Goal: Task Accomplishment & Management: Manage account settings

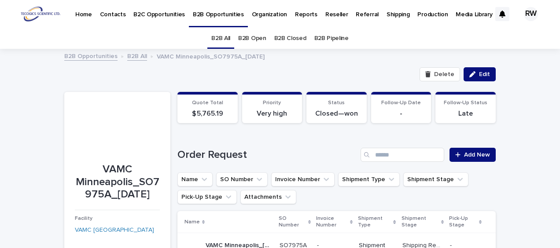
click at [417, 16] on p "Production" at bounding box center [432, 9] width 30 height 18
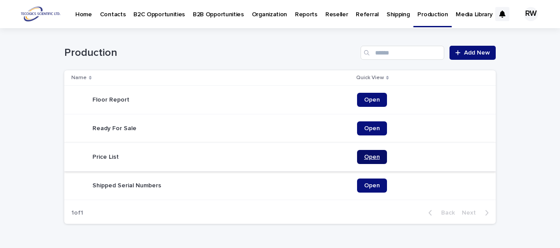
click at [370, 155] on span "Open" at bounding box center [372, 157] width 16 height 6
click at [210, 13] on p "B2B Opportunities" at bounding box center [218, 9] width 51 height 18
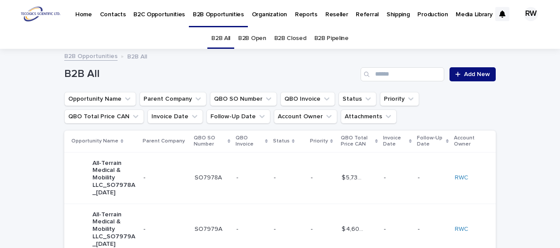
click at [257, 36] on link "B2B Open" at bounding box center [252, 38] width 28 height 21
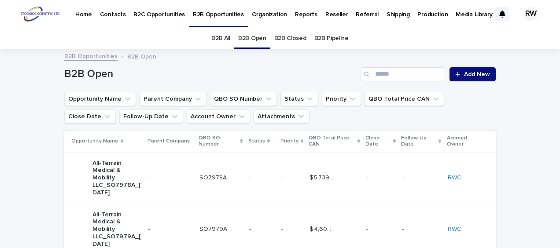
scroll to position [44, 0]
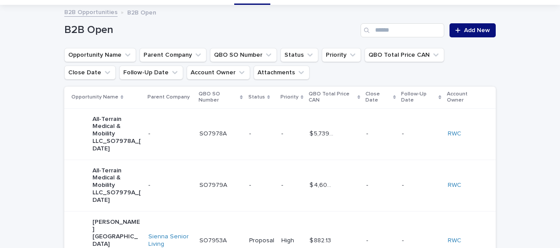
click at [260, 136] on p "-" at bounding box center [261, 133] width 25 height 7
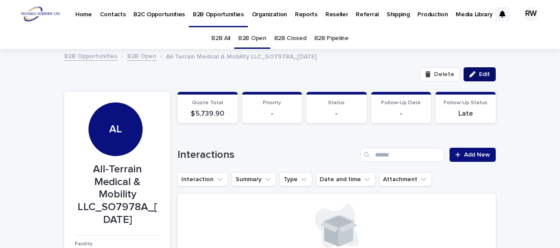
click at [479, 73] on span "Edit" at bounding box center [484, 74] width 11 height 6
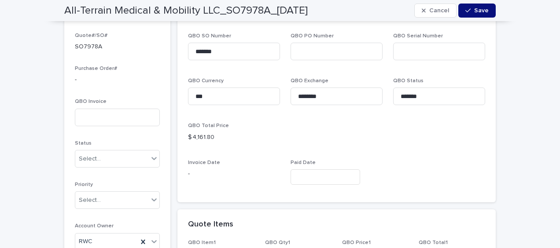
scroll to position [484, 0]
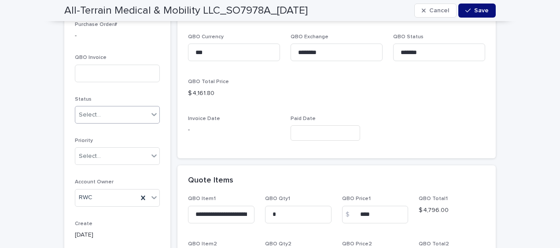
click at [90, 114] on div "Select..." at bounding box center [90, 114] width 22 height 9
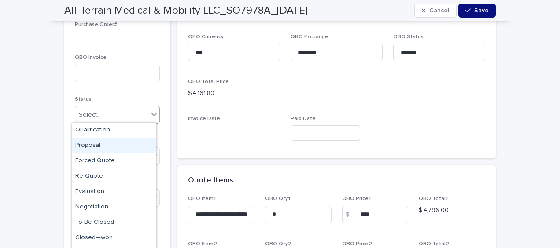
click at [93, 144] on div "Proposal" at bounding box center [114, 145] width 84 height 15
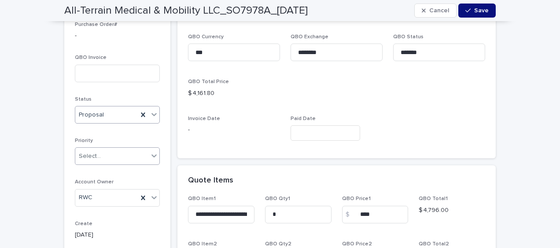
click at [90, 154] on div "Select..." at bounding box center [90, 156] width 22 height 9
click at [83, 200] on div "Medium" at bounding box center [114, 202] width 84 height 15
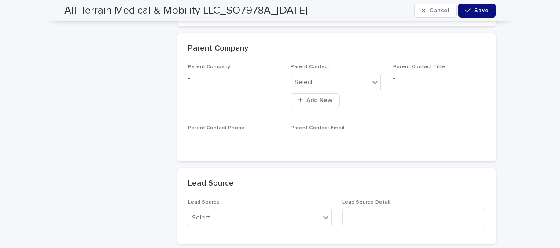
scroll to position [968, 0]
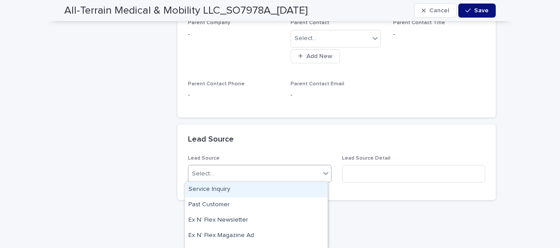
click at [239, 170] on div "Select..." at bounding box center [254, 174] width 132 height 15
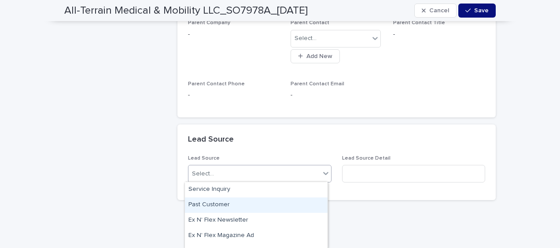
click at [224, 205] on div "Past Customer" at bounding box center [256, 205] width 143 height 15
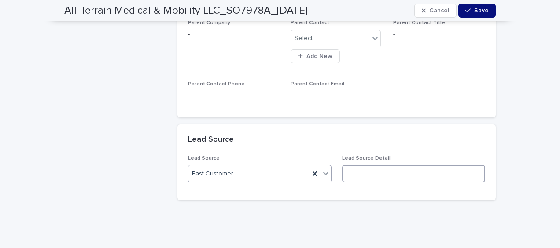
click at [351, 174] on input at bounding box center [413, 174] width 143 height 18
type input "***"
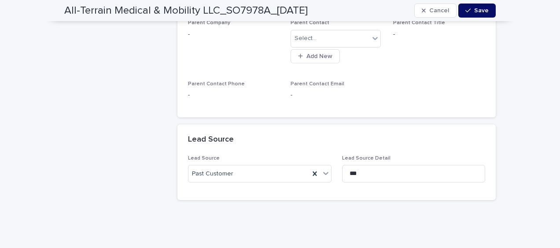
click at [469, 11] on div "button" at bounding box center [469, 10] width 9 height 6
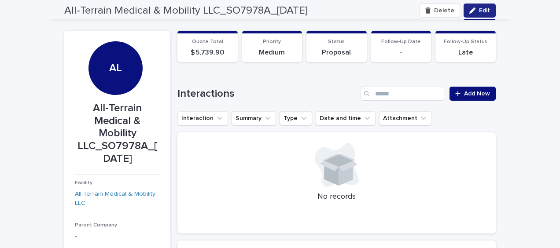
scroll to position [57, 0]
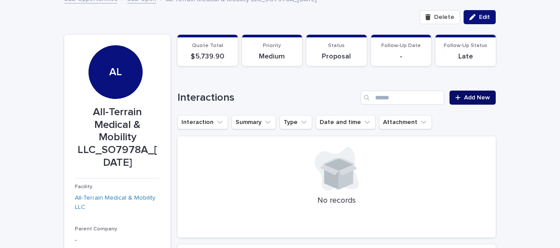
click at [473, 95] on span "Add New" at bounding box center [477, 98] width 26 height 6
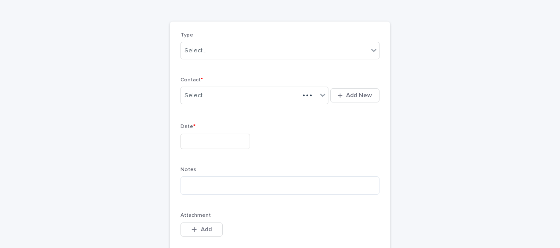
scroll to position [65, 0]
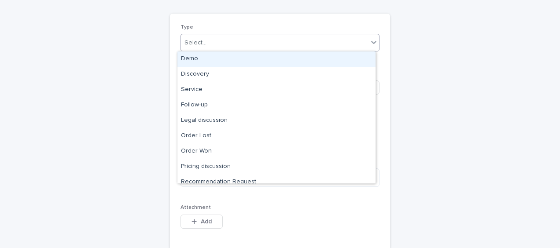
click at [214, 44] on div "Select..." at bounding box center [274, 43] width 187 height 15
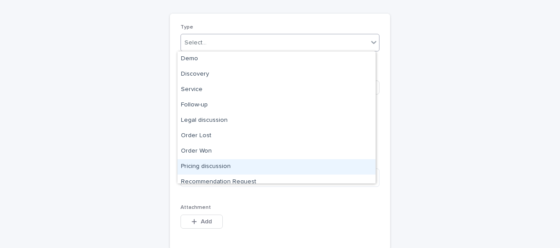
click at [223, 164] on div "Pricing discussion" at bounding box center [276, 166] width 198 height 15
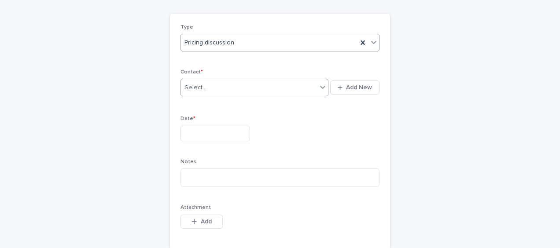
click at [195, 89] on div "Select..." at bounding box center [195, 87] width 22 height 9
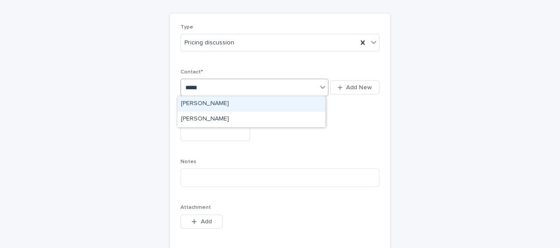
type input "******"
click at [191, 99] on div "[PERSON_NAME]" at bounding box center [251, 103] width 148 height 15
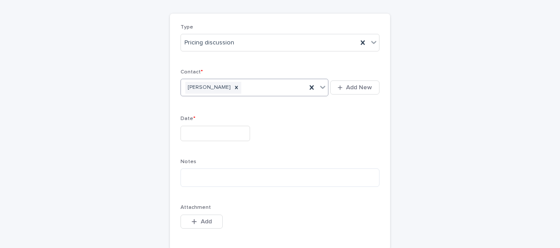
click at [186, 127] on input "text" at bounding box center [215, 133] width 70 height 15
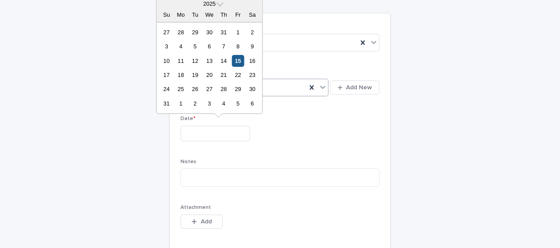
click at [239, 60] on div "15" at bounding box center [238, 61] width 12 height 12
type input "**********"
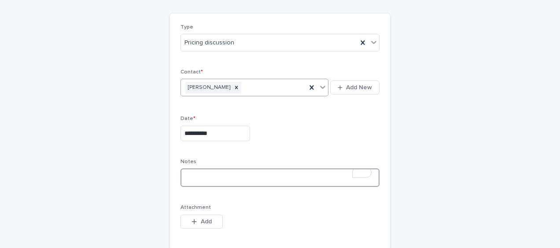
paste textarea "**********"
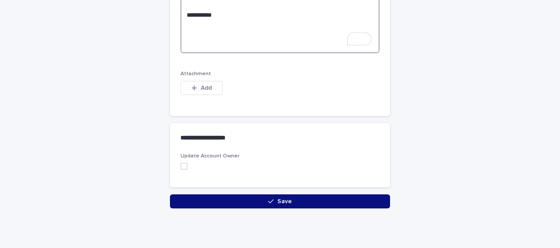
scroll to position [693, 0]
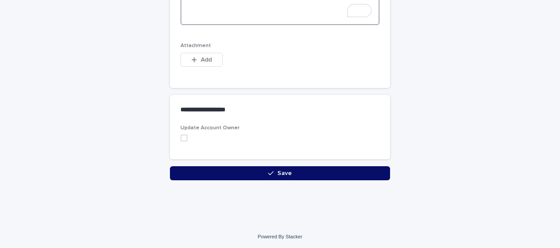
type textarea "**********"
click at [236, 167] on button "Save" at bounding box center [280, 173] width 220 height 14
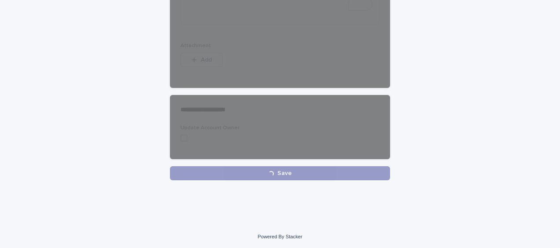
scroll to position [685, 0]
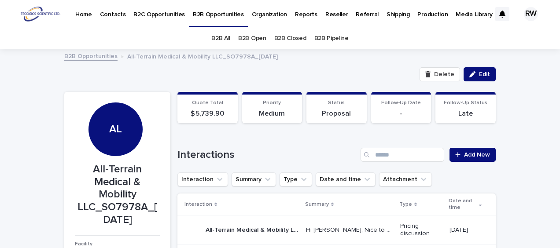
click at [250, 37] on link "B2B Open" at bounding box center [252, 38] width 28 height 21
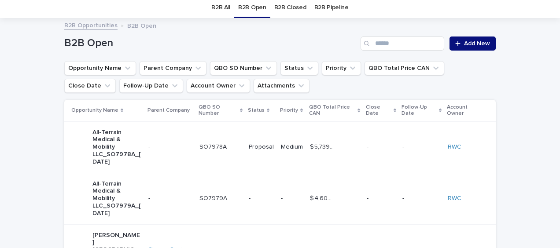
scroll to position [44, 0]
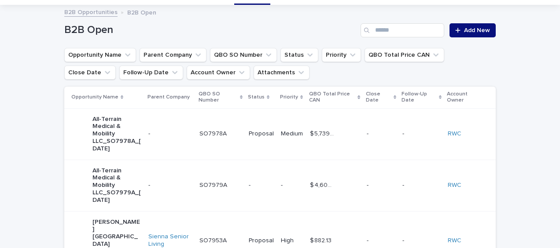
click at [256, 176] on td "-" at bounding box center [261, 185] width 32 height 51
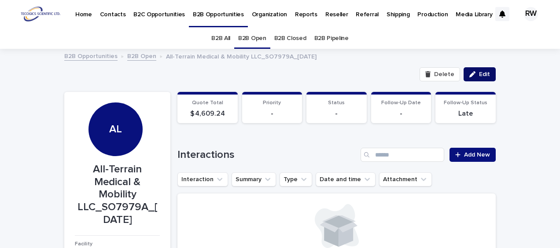
click at [479, 74] on span "Edit" at bounding box center [484, 74] width 11 height 6
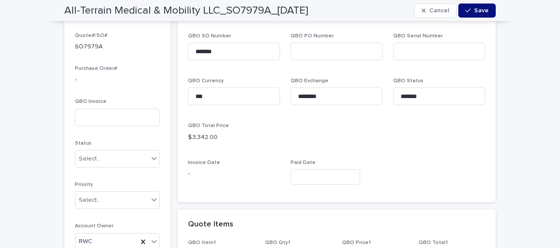
scroll to position [484, 0]
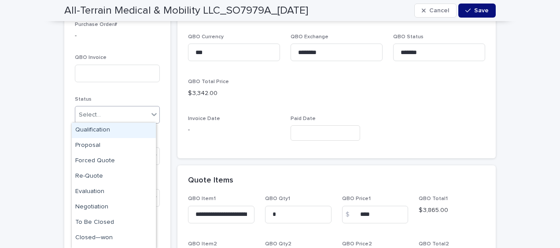
click at [110, 114] on div "Select..." at bounding box center [111, 115] width 73 height 15
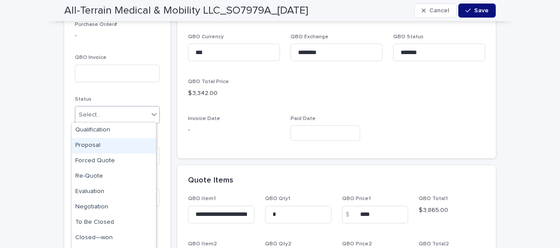
click at [111, 145] on div "Proposal" at bounding box center [114, 145] width 84 height 15
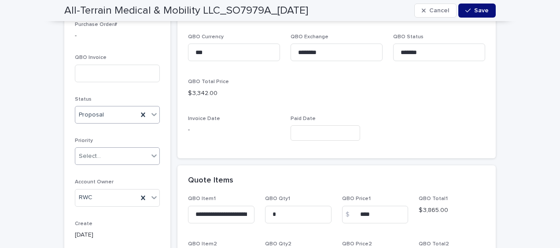
click at [98, 154] on div "Select..." at bounding box center [111, 156] width 73 height 15
click at [91, 201] on div "Medium" at bounding box center [114, 202] width 84 height 15
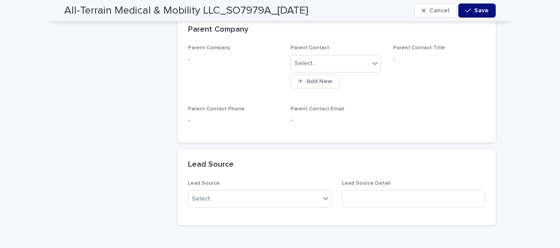
scroll to position [968, 0]
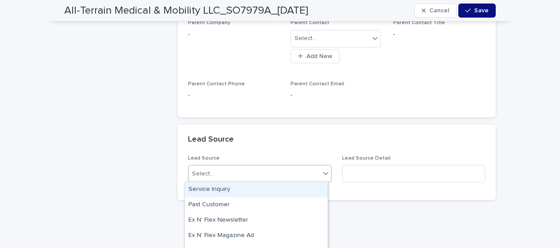
click at [202, 173] on div "Select..." at bounding box center [203, 173] width 22 height 9
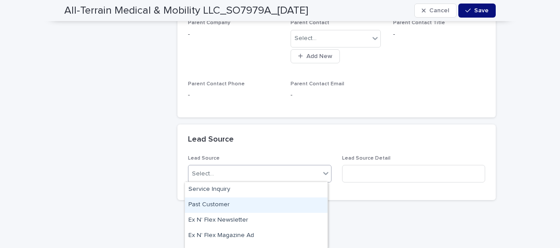
click at [206, 203] on div "Past Customer" at bounding box center [256, 205] width 143 height 15
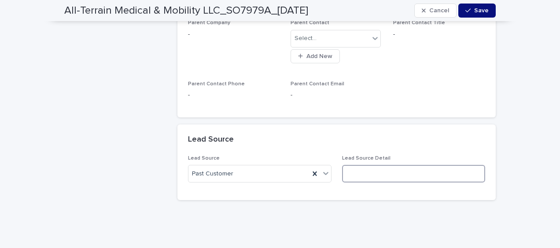
click at [355, 176] on input at bounding box center [413, 174] width 143 height 18
type input "***"
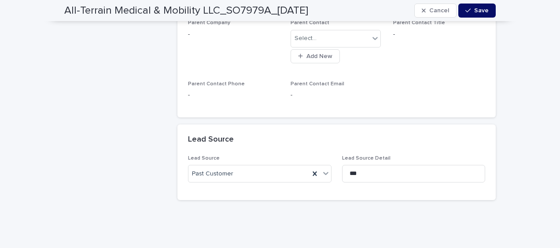
click at [465, 9] on icon "button" at bounding box center [467, 10] width 5 height 6
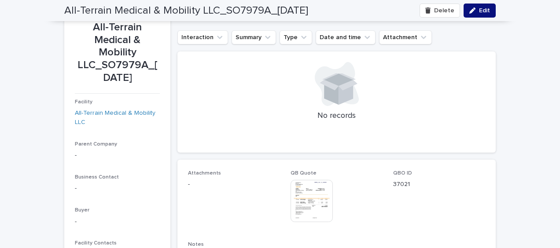
scroll to position [101, 0]
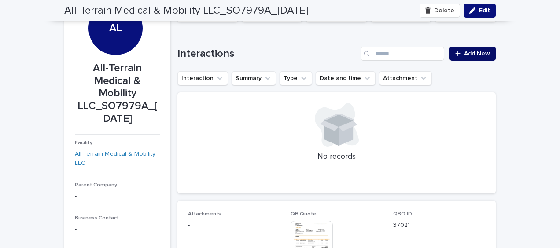
click at [474, 54] on span "Add New" at bounding box center [477, 54] width 26 height 6
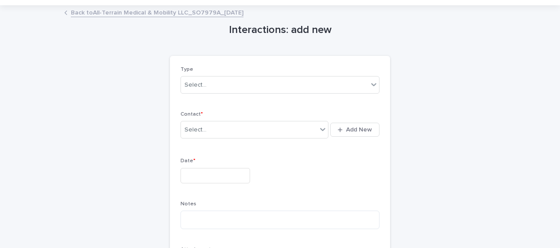
scroll to position [21, 0]
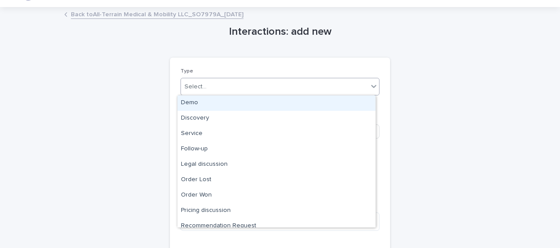
click at [235, 86] on div "Select..." at bounding box center [274, 87] width 187 height 15
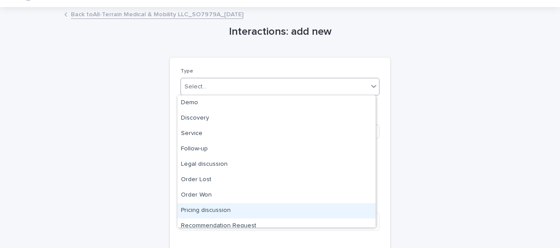
click at [224, 208] on div "Pricing discussion" at bounding box center [276, 210] width 198 height 15
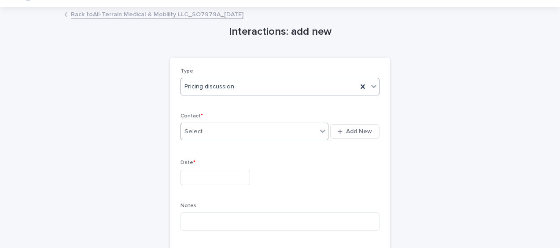
click at [207, 134] on div "Select..." at bounding box center [249, 132] width 136 height 15
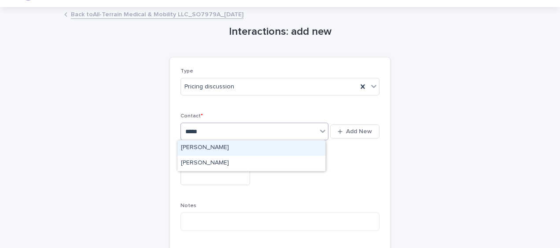
type input "******"
click at [202, 147] on div "[PERSON_NAME]" at bounding box center [251, 147] width 148 height 15
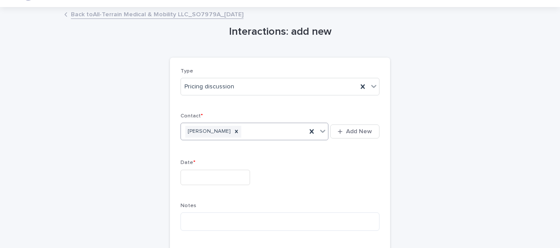
click at [186, 173] on input "text" at bounding box center [215, 177] width 70 height 15
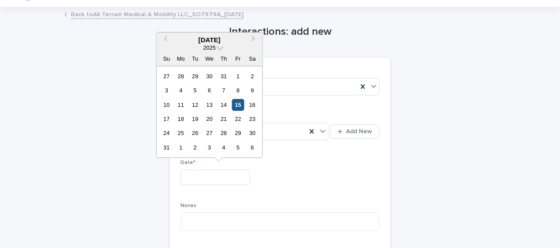
click at [235, 105] on div "15" at bounding box center [238, 105] width 12 height 12
type input "**********"
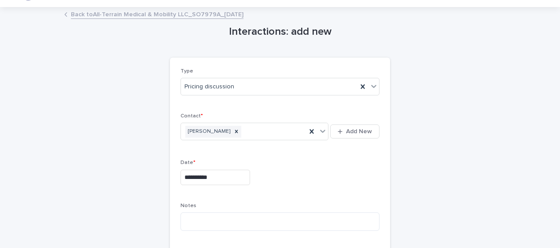
scroll to position [153, 0]
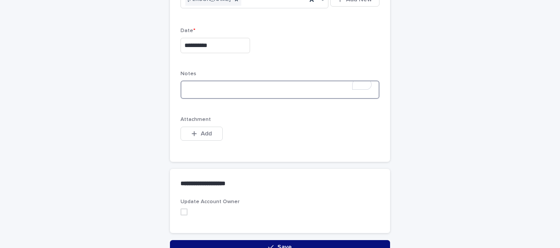
paste textarea "**********"
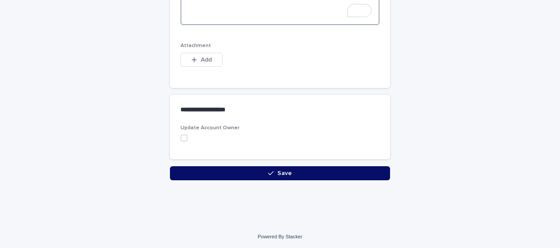
type textarea "**********"
click at [268, 174] on icon "button" at bounding box center [270, 173] width 5 height 6
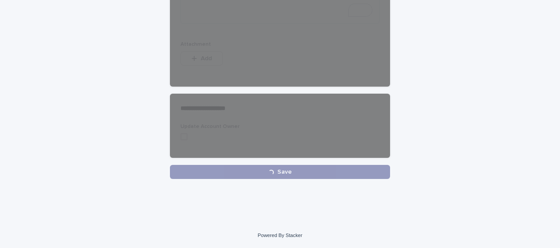
scroll to position [685, 0]
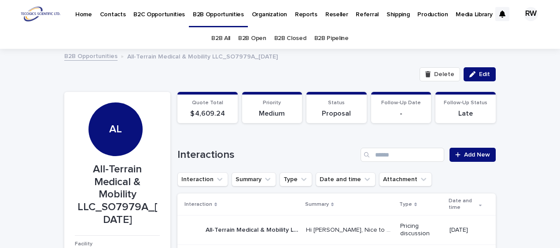
click at [248, 37] on link "B2B Open" at bounding box center [252, 38] width 28 height 21
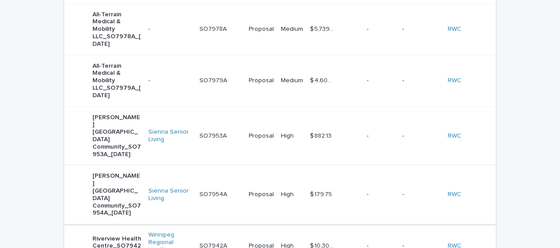
scroll to position [176, 0]
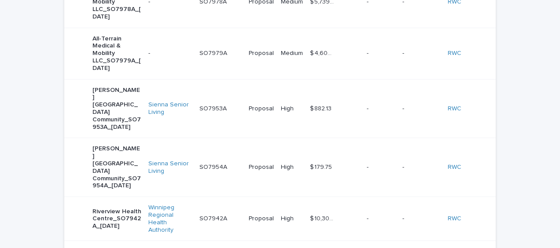
click at [349, 102] on div "$ 882.13 $ 882.13" at bounding box center [335, 109] width 50 height 15
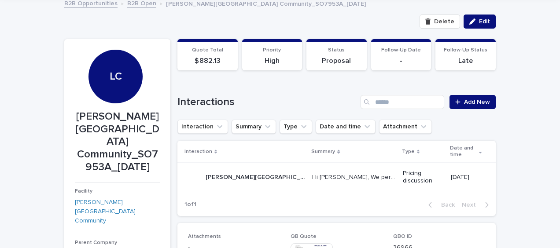
scroll to position [88, 0]
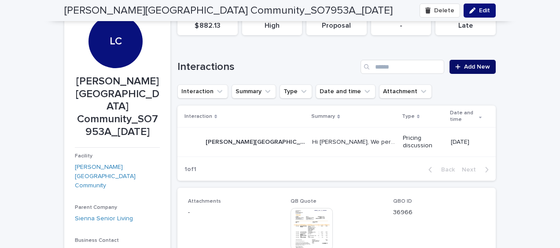
click at [474, 66] on span "Add New" at bounding box center [477, 67] width 26 height 6
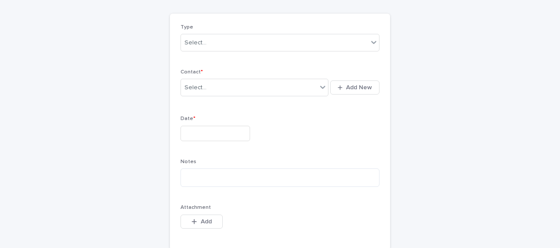
scroll to position [52, 0]
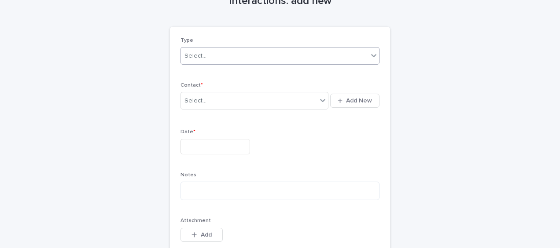
click at [190, 57] on div "Select..." at bounding box center [195, 55] width 22 height 9
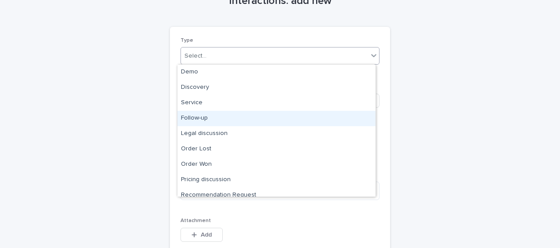
click at [209, 115] on div "Follow-up" at bounding box center [276, 118] width 198 height 15
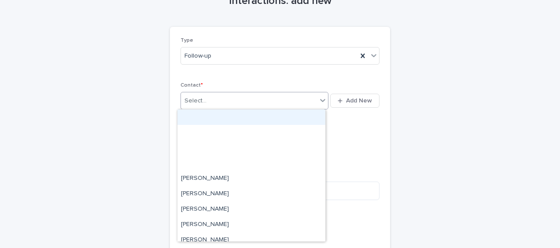
click at [200, 103] on div "Select..." at bounding box center [195, 100] width 22 height 9
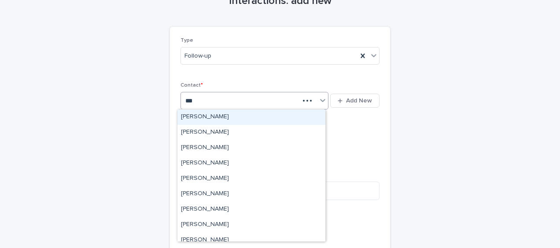
type input "****"
click at [209, 117] on div "[PERSON_NAME]([PERSON_NAME]) [PERSON_NAME]" at bounding box center [251, 117] width 148 height 15
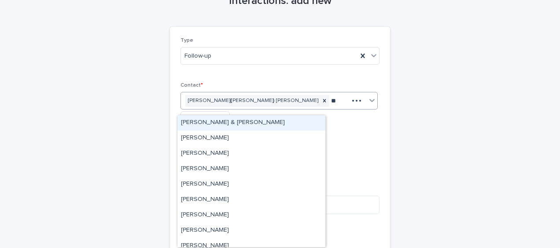
scroll to position [57, 0]
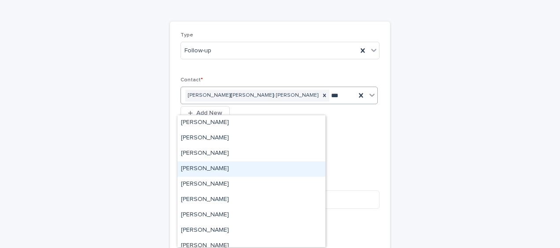
type input "****"
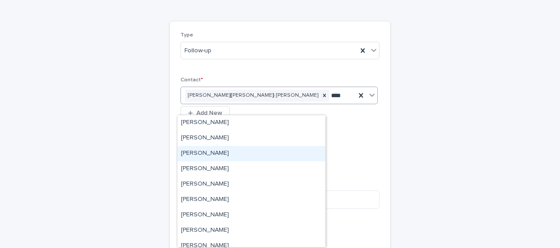
click at [249, 157] on div "[PERSON_NAME]" at bounding box center [251, 153] width 148 height 15
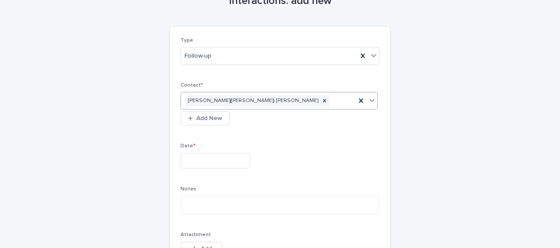
scroll to position [58, 0]
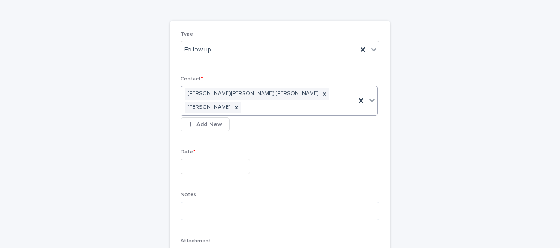
click at [214, 159] on input "text" at bounding box center [215, 166] width 70 height 15
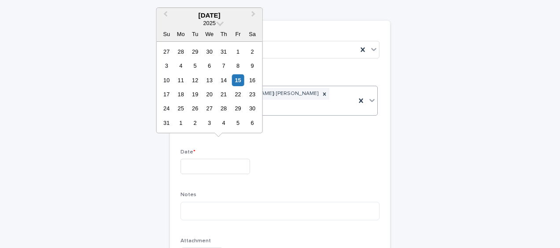
click at [236, 79] on div "15" at bounding box center [238, 80] width 12 height 12
type input "**********"
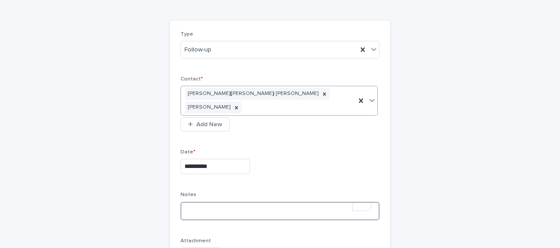
paste textarea "**********"
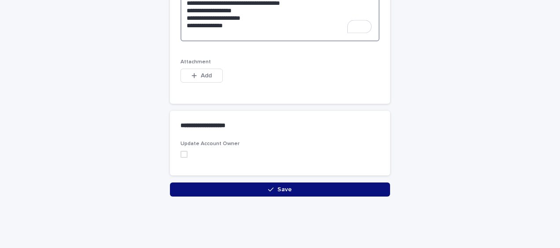
scroll to position [357, 0]
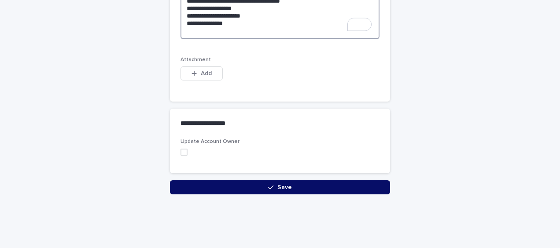
type textarea "**********"
click at [173, 180] on button "Save" at bounding box center [280, 187] width 220 height 14
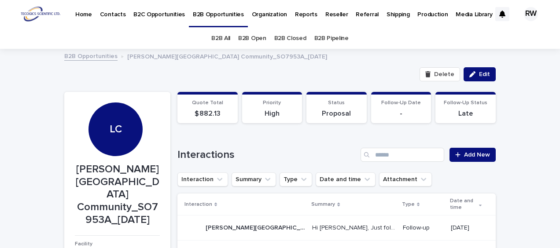
click at [242, 37] on link "B2B Open" at bounding box center [252, 38] width 28 height 21
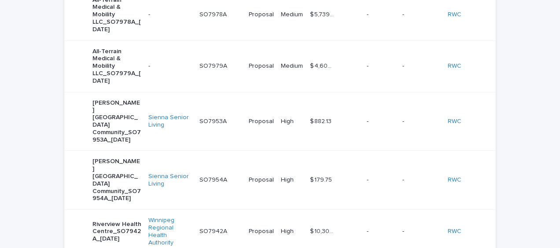
scroll to position [176, 0]
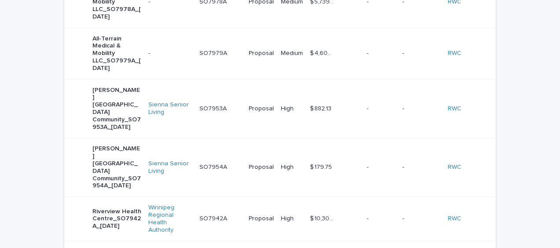
click at [369, 160] on div "-" at bounding box center [381, 167] width 29 height 15
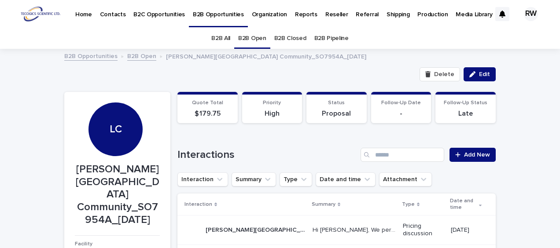
scroll to position [44, 0]
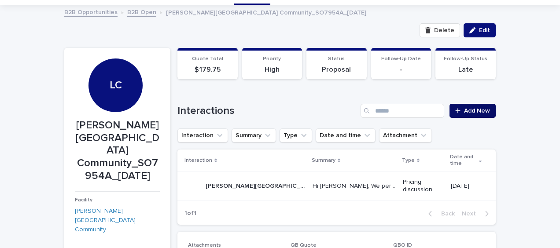
click at [475, 109] on span "Add New" at bounding box center [477, 111] width 26 height 6
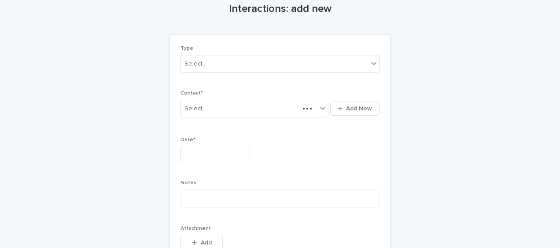
scroll to position [52, 0]
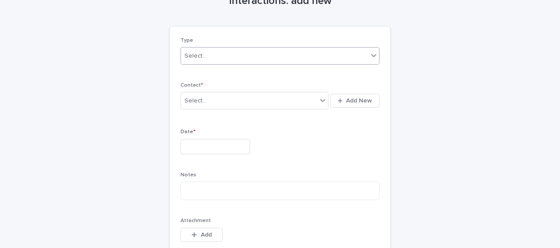
click at [209, 55] on div "Select..." at bounding box center [274, 56] width 187 height 15
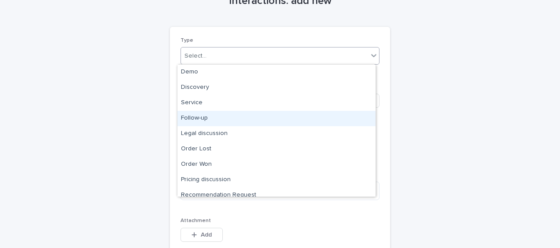
click at [213, 119] on div "Follow-up" at bounding box center [276, 118] width 198 height 15
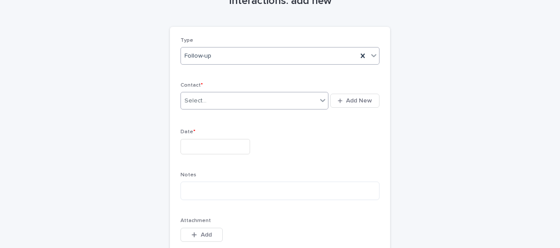
click at [202, 103] on div "Select..." at bounding box center [195, 100] width 22 height 9
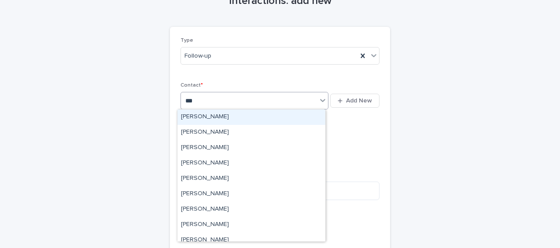
type input "****"
click at [201, 117] on div "[PERSON_NAME]([PERSON_NAME]) [PERSON_NAME]" at bounding box center [251, 117] width 148 height 15
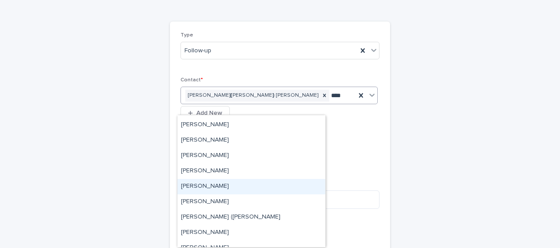
scroll to position [0, 0]
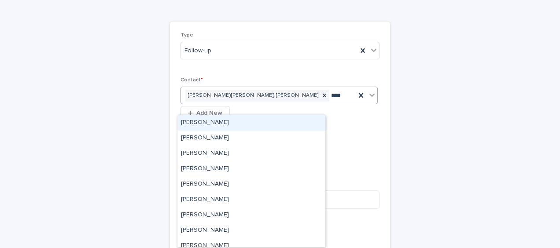
type input "*****"
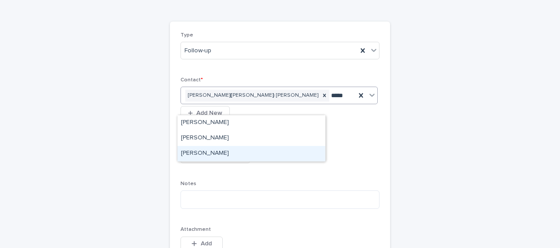
click at [237, 154] on div "[PERSON_NAME]" at bounding box center [251, 153] width 148 height 15
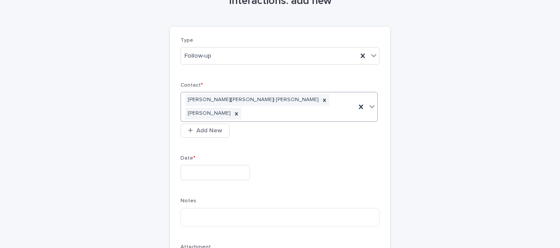
scroll to position [58, 0]
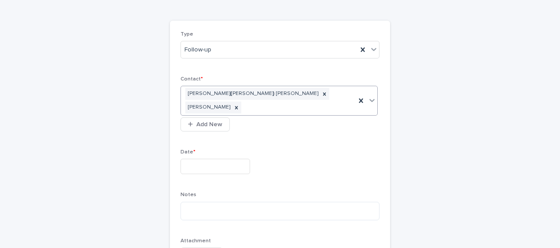
click at [220, 159] on input "text" at bounding box center [215, 166] width 70 height 15
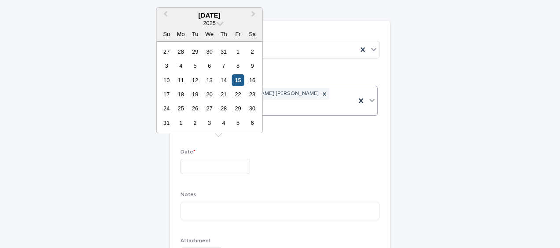
click at [236, 82] on div "15" at bounding box center [238, 80] width 12 height 12
type input "**********"
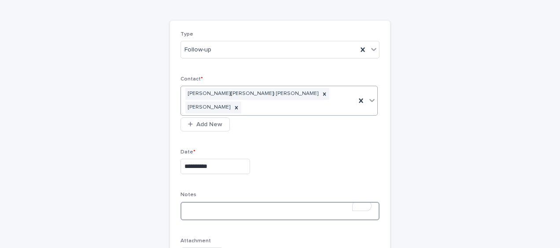
paste textarea "**********"
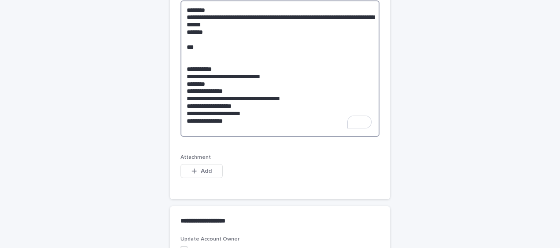
scroll to position [357, 0]
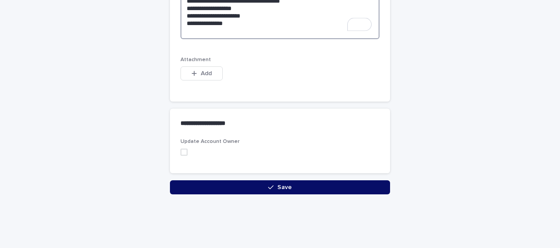
type textarea "**********"
click at [181, 180] on button "Save" at bounding box center [280, 187] width 220 height 14
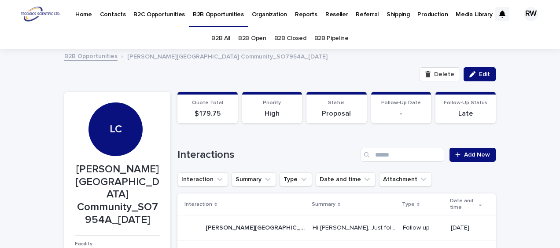
click at [244, 39] on link "B2B Open" at bounding box center [252, 38] width 28 height 21
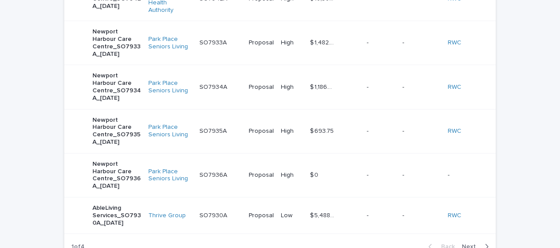
scroll to position [440, 0]
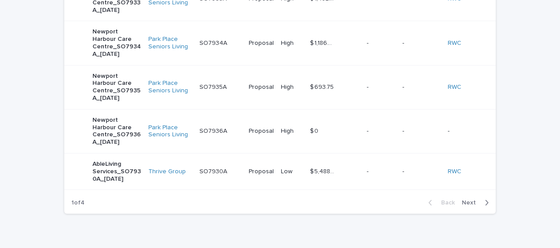
click at [468, 200] on span "Next" at bounding box center [471, 203] width 19 height 6
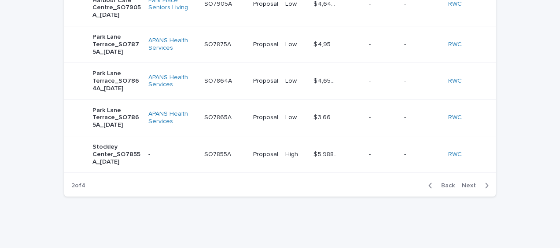
scroll to position [392, 0]
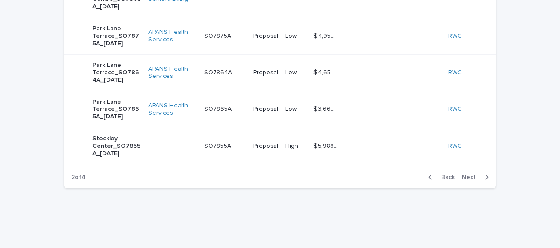
click at [472, 174] on span "Next" at bounding box center [471, 177] width 19 height 6
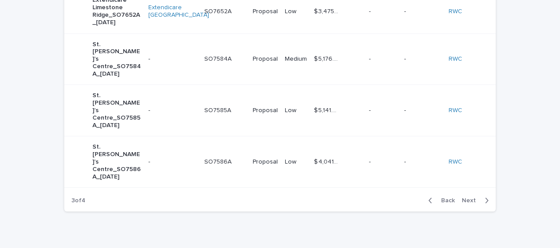
scroll to position [407, 0]
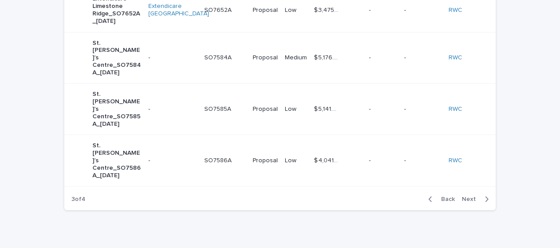
click at [472, 196] on span "Next" at bounding box center [471, 199] width 19 height 6
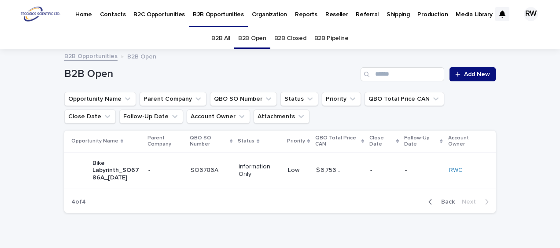
click at [249, 35] on link "B2B Open" at bounding box center [252, 38] width 28 height 21
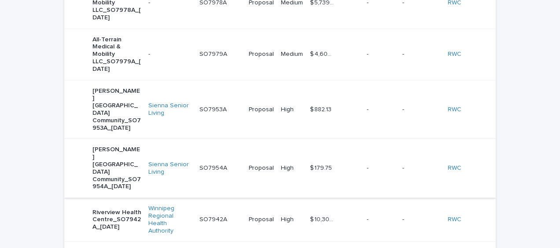
scroll to position [176, 0]
click at [380, 90] on td "-" at bounding box center [381, 108] width 36 height 59
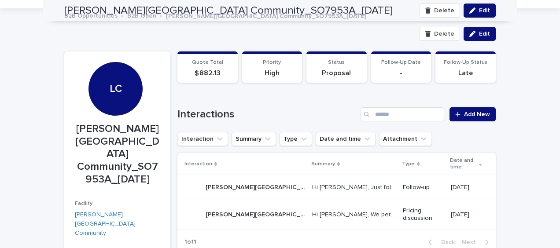
scroll to position [28, 0]
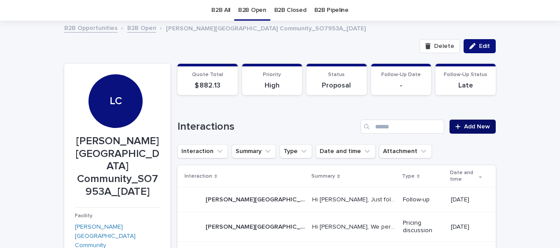
click at [470, 124] on span "Add New" at bounding box center [477, 127] width 26 height 6
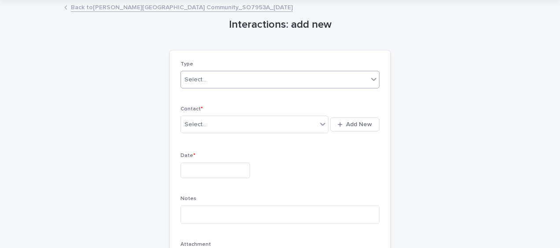
click at [207, 83] on div "Select..." at bounding box center [274, 80] width 187 height 15
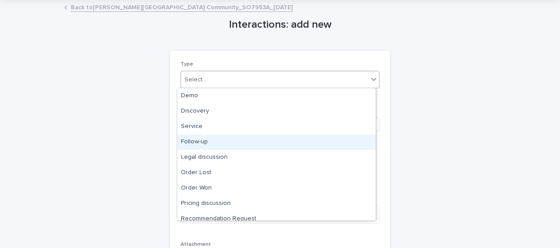
click at [231, 141] on div "Follow-up" at bounding box center [276, 142] width 198 height 15
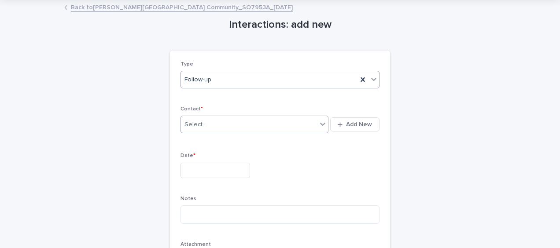
click at [206, 128] on div "Select..." at bounding box center [249, 124] width 136 height 15
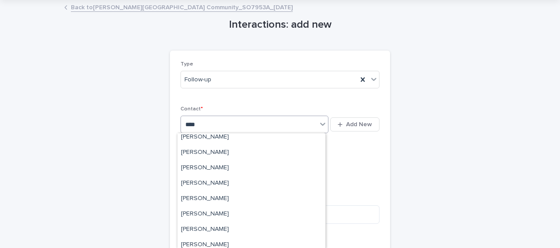
scroll to position [264, 0]
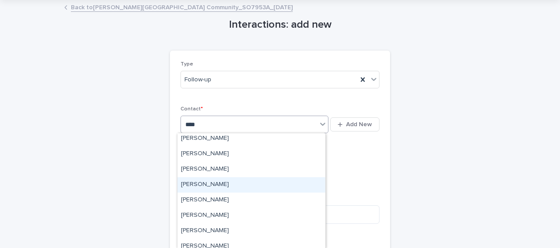
type input "*****"
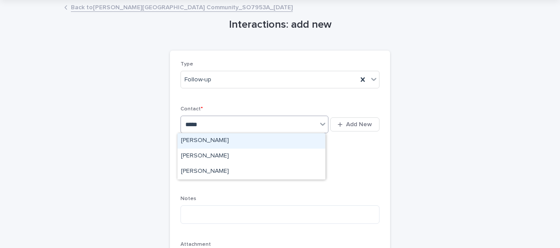
scroll to position [0, 0]
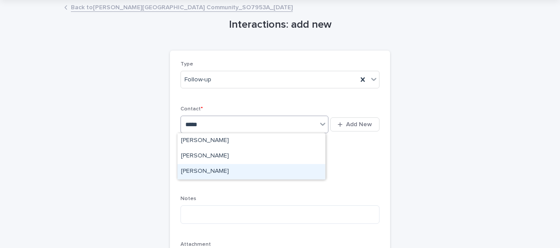
click at [240, 171] on div "[PERSON_NAME]" at bounding box center [251, 171] width 148 height 15
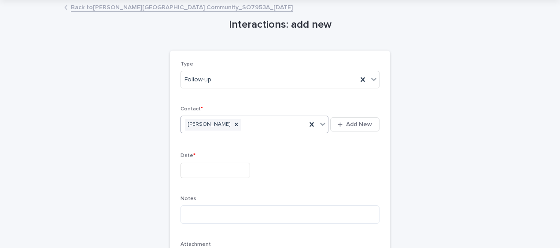
click at [195, 168] on input "text" at bounding box center [215, 170] width 70 height 15
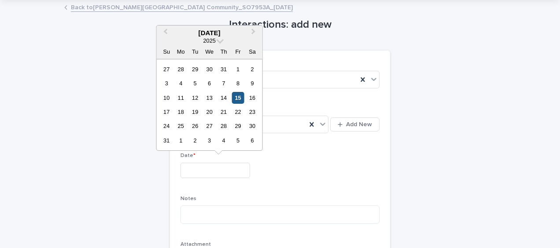
click at [235, 98] on div "15" at bounding box center [238, 98] width 12 height 12
type input "**********"
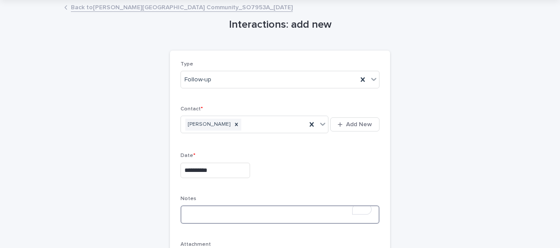
paste textarea "**********"
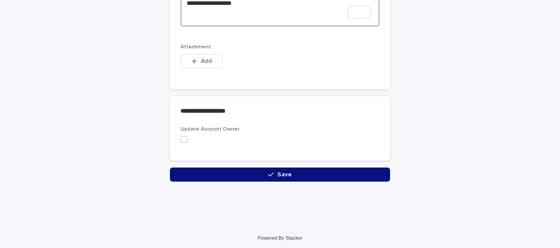
scroll to position [294, 0]
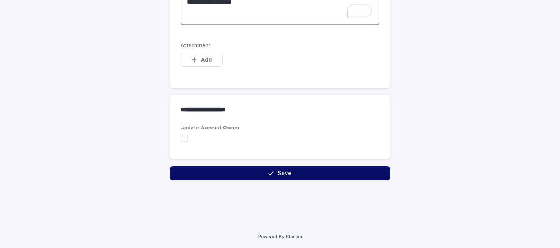
type textarea "**********"
click at [236, 168] on button "Save" at bounding box center [280, 173] width 220 height 14
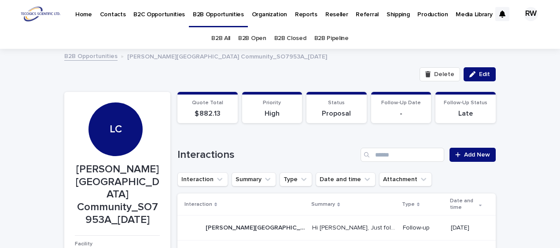
click at [255, 38] on link "B2B Open" at bounding box center [252, 38] width 28 height 21
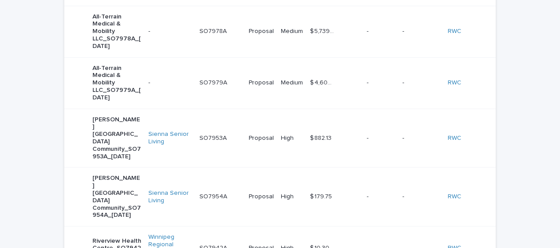
scroll to position [176, 0]
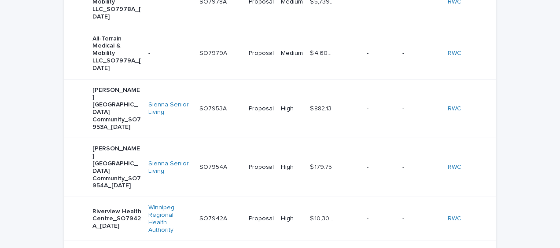
click at [355, 160] on div "$ 179.75 $ 179.75" at bounding box center [335, 167] width 50 height 15
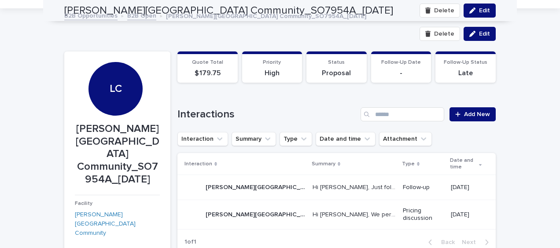
scroll to position [28, 0]
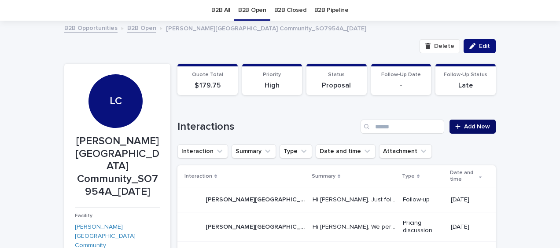
click at [462, 123] on link "Add New" at bounding box center [472, 127] width 46 height 14
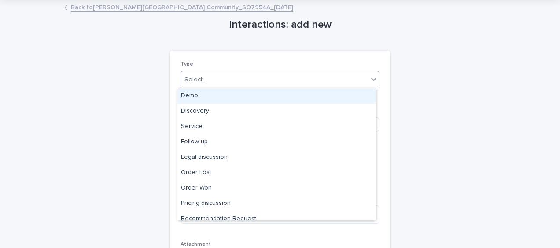
click at [211, 80] on div "Select..." at bounding box center [274, 80] width 187 height 15
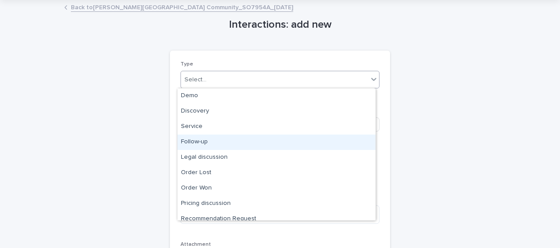
drag, startPoint x: 210, startPoint y: 101, endPoint x: 208, endPoint y: 140, distance: 39.3
click at [208, 140] on div "Follow-up" at bounding box center [276, 142] width 198 height 15
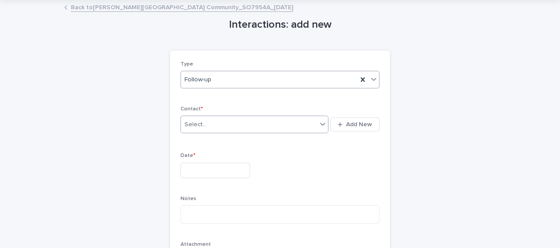
click at [200, 128] on div "Select..." at bounding box center [195, 124] width 22 height 9
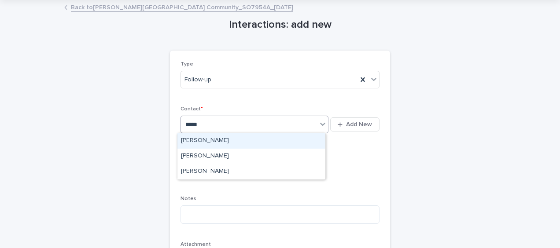
type input "******"
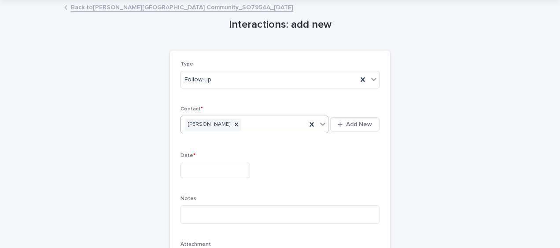
click at [195, 167] on input "text" at bounding box center [215, 170] width 70 height 15
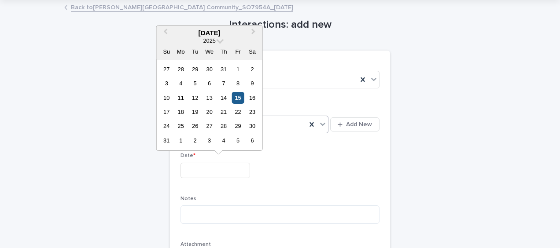
click at [241, 97] on div "15" at bounding box center [238, 98] width 12 height 12
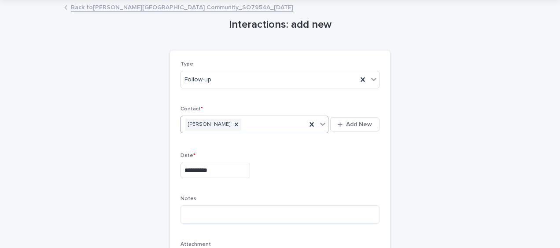
type input "**********"
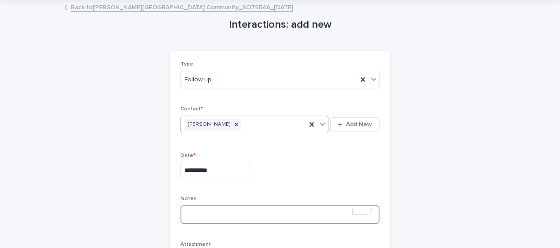
paste textarea "**********"
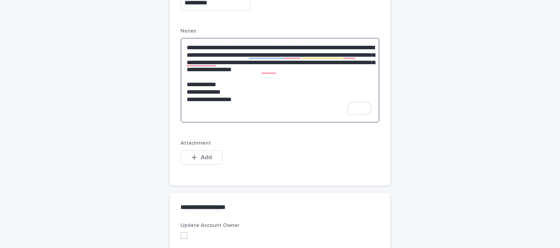
scroll to position [294, 0]
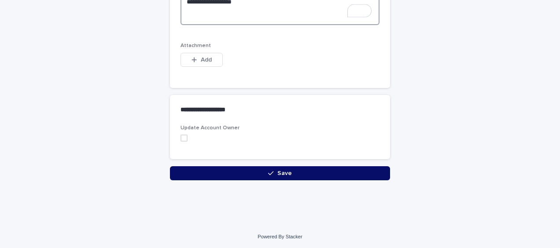
type textarea "**********"
click at [222, 170] on button "Save" at bounding box center [280, 173] width 220 height 14
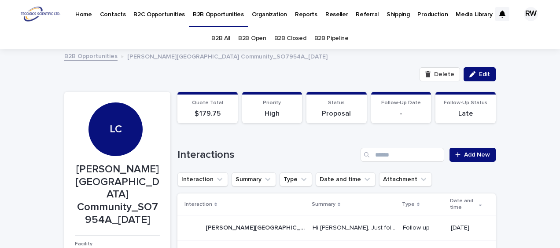
click at [253, 33] on link "B2B Open" at bounding box center [252, 38] width 28 height 21
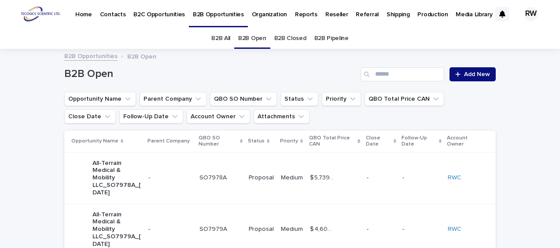
click at [262, 11] on p "Organization" at bounding box center [269, 9] width 35 height 18
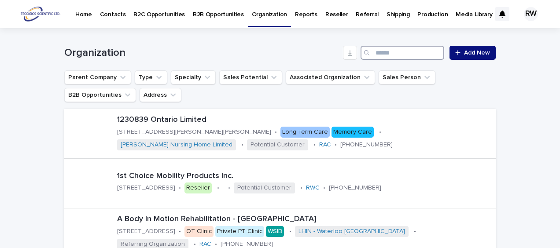
click at [389, 51] on input "Search" at bounding box center [402, 53] width 84 height 14
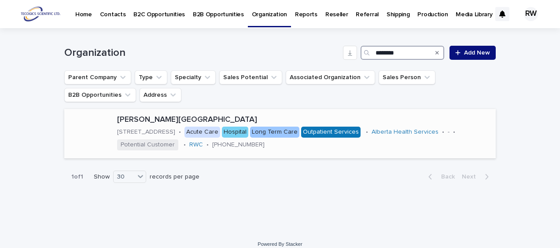
type input "********"
click at [332, 149] on div "[GEOGRAPHIC_DATA] [STREET_ADDRESS] • Acute Care Hospital Long Term Care Outpati…" at bounding box center [305, 134] width 382 height 44
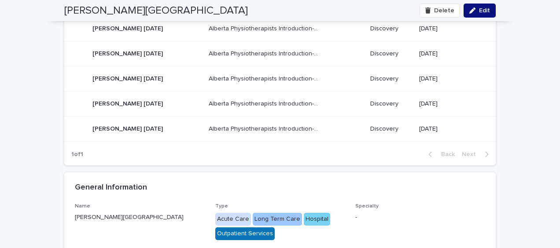
scroll to position [396, 0]
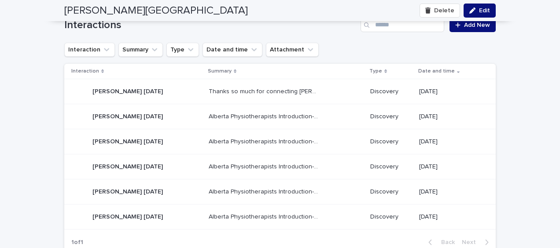
click at [202, 108] on div "[PERSON_NAME] [DATE] [PERSON_NAME] [DATE]" at bounding box center [136, 117] width 130 height 18
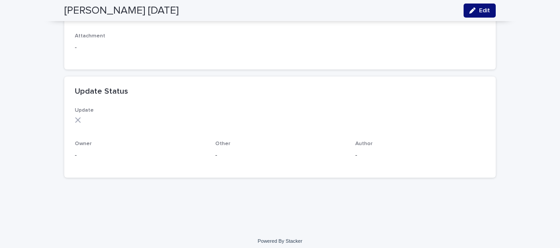
scroll to position [380, 0]
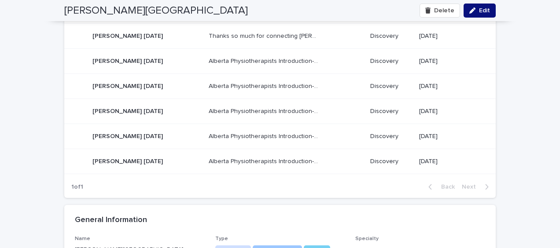
scroll to position [484, 0]
